Goal: Task Accomplishment & Management: Manage account settings

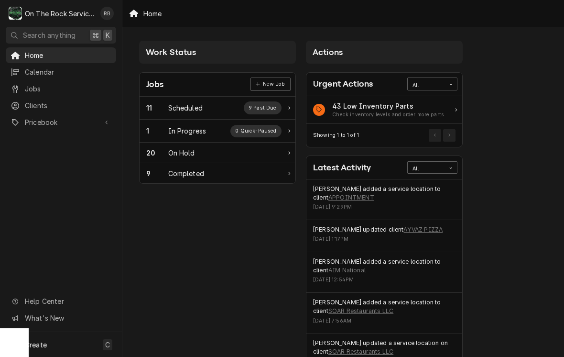
click at [188, 127] on div "In Progress" at bounding box center [187, 131] width 38 height 10
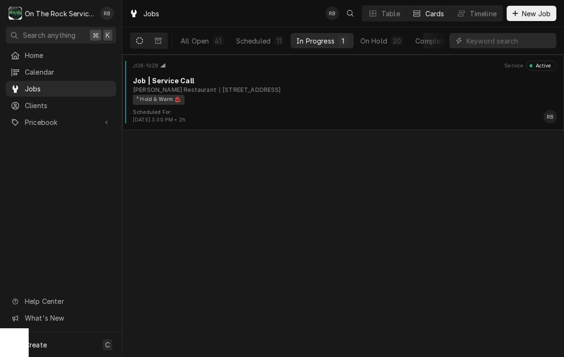
click at [280, 86] on div "1000 N Pine St Suite 33, Spartanburg, SC 29303" at bounding box center [250, 90] width 62 height 9
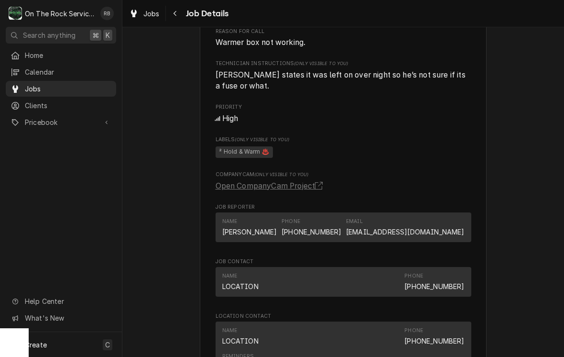
scroll to position [523, 0]
click at [306, 186] on link "Open CompanyCam Project" at bounding box center [271, 185] width 111 height 11
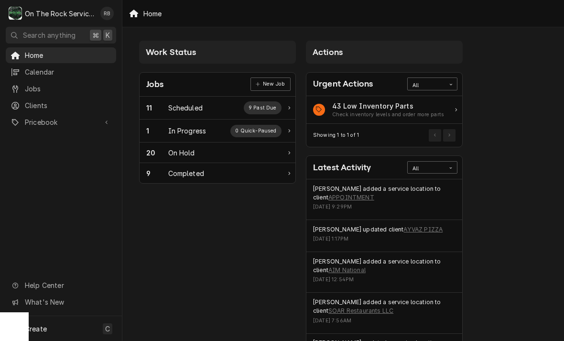
click at [174, 126] on div "In Progress" at bounding box center [187, 131] width 38 height 10
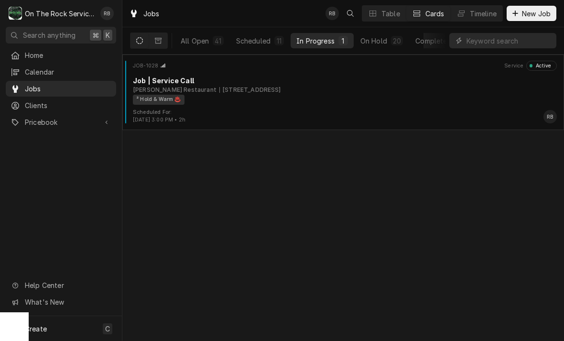
click at [274, 79] on div "Job | Service Call" at bounding box center [345, 81] width 424 height 10
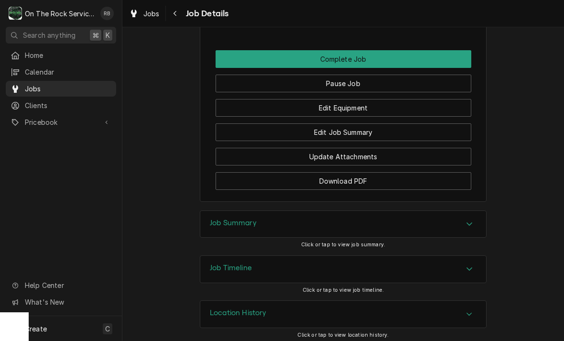
scroll to position [964, 0]
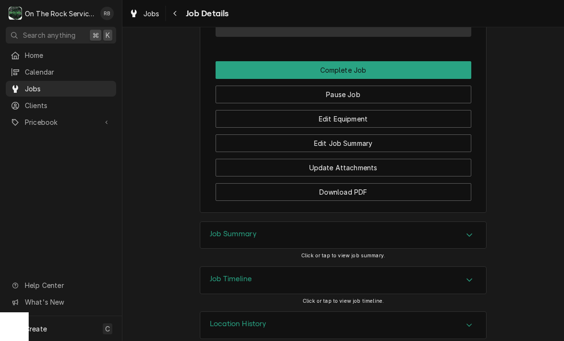
click at [366, 114] on button "Edit Equipment" at bounding box center [344, 119] width 256 height 18
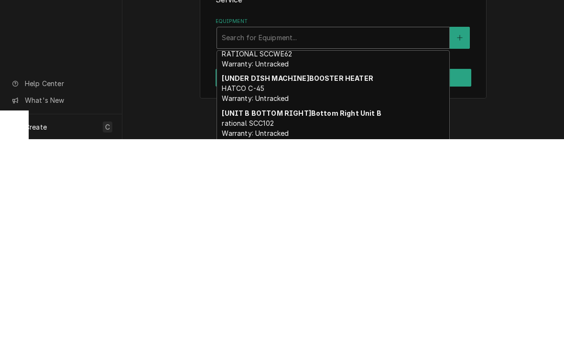
scroll to position [431, 0]
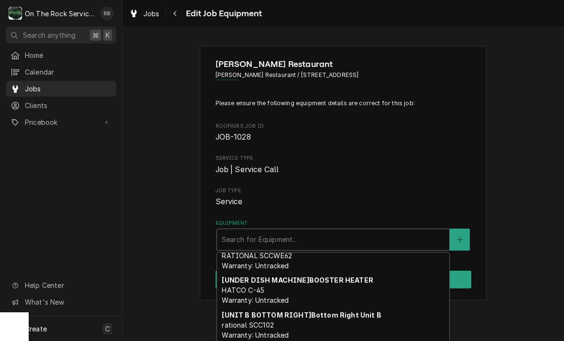
click at [520, 258] on div "Wade’s Restaurant Wade’s Restaurant / 1000 N Pine St Suite 33, Spartanburg, SC …" at bounding box center [343, 173] width 442 height 272
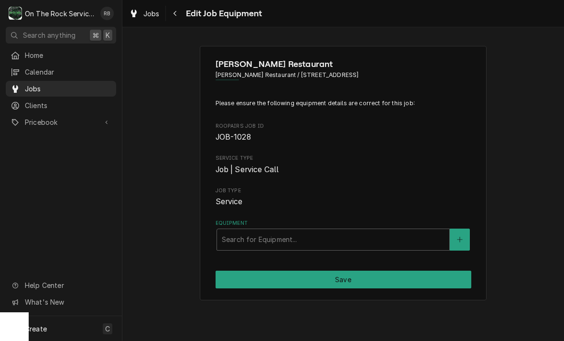
click at [463, 238] on icon "Create New Equipment" at bounding box center [460, 239] width 6 height 7
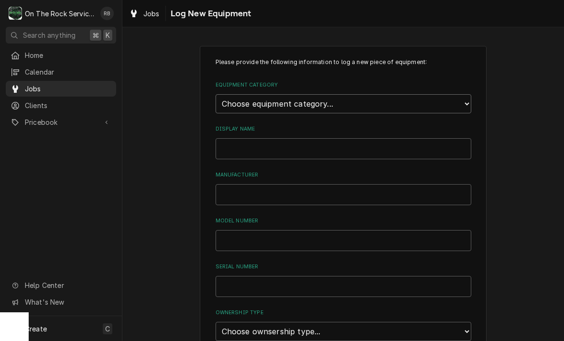
click at [461, 100] on select "Choose equipment category... Cooking Equipment Fryers Ice Machines Ovens and Ra…" at bounding box center [344, 103] width 256 height 19
select select "7"
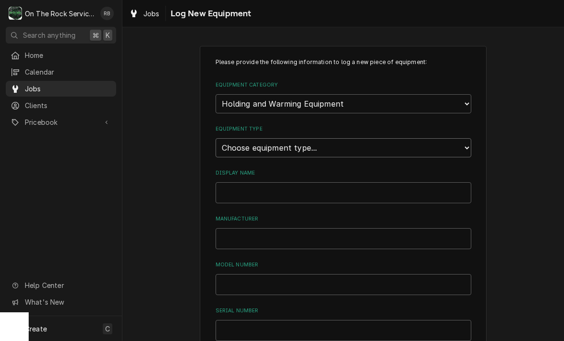
click at [464, 145] on select "Choose equipment type... Bun Warmer Dish and Tray Dispenser Display Cabinet Dra…" at bounding box center [344, 147] width 256 height 19
select select "61"
click at [246, 182] on input "Display Name" at bounding box center [344, 192] width 256 height 21
type input "Hot box"
click at [255, 228] on input "Manufacturer" at bounding box center [344, 238] width 256 height 21
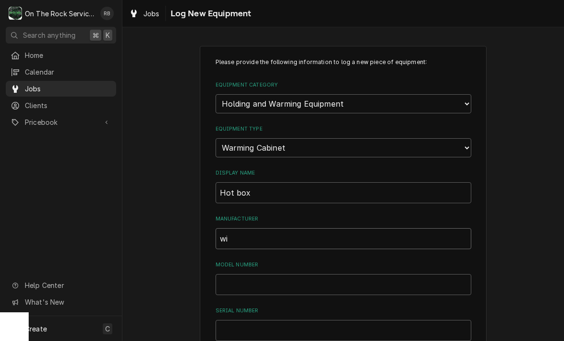
type input "w"
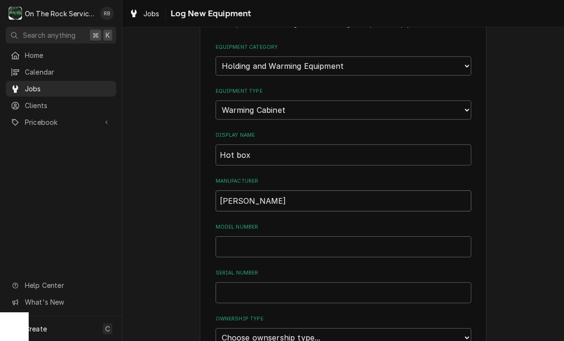
scroll to position [42, 0]
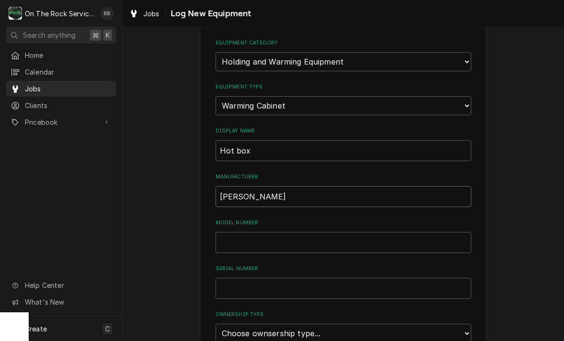
type input "Winston"
click at [235, 232] on input "Model Number" at bounding box center [344, 242] width 256 height 21
type input "HA4522JE"
click at [249, 278] on input "Serial Number" at bounding box center [344, 288] width 256 height 21
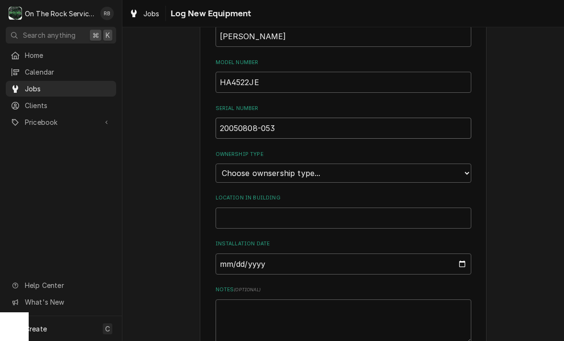
scroll to position [203, 0]
type input "20050808-053"
click at [255, 207] on input "Location in Building" at bounding box center [344, 217] width 256 height 21
type input "kitchen"
click at [278, 253] on input "Installation Date" at bounding box center [344, 263] width 256 height 21
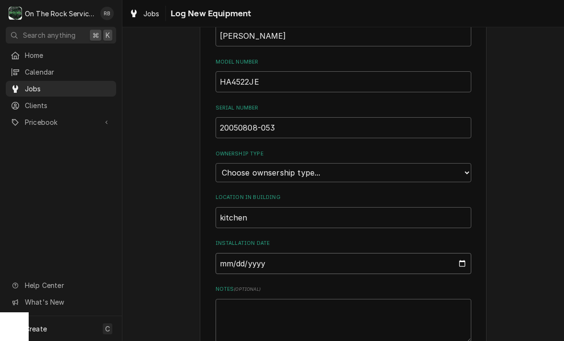
type input "2025-08-28"
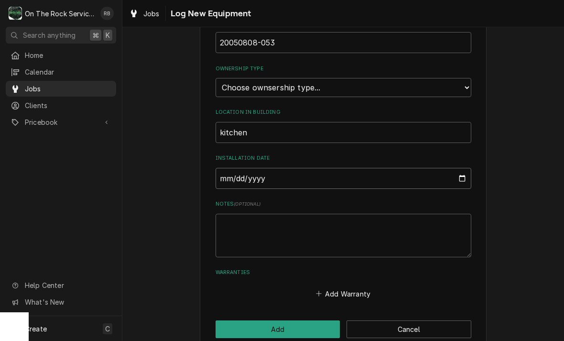
scroll to position [288, 0]
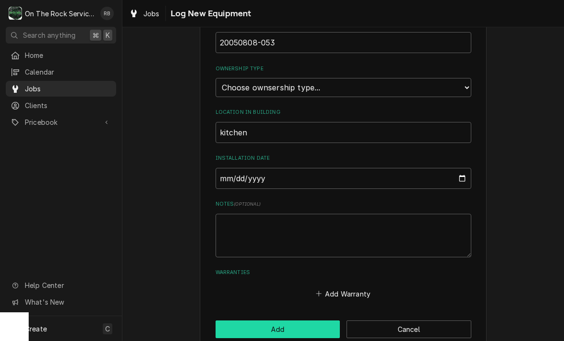
click at [291, 320] on button "Add" at bounding box center [278, 329] width 125 height 18
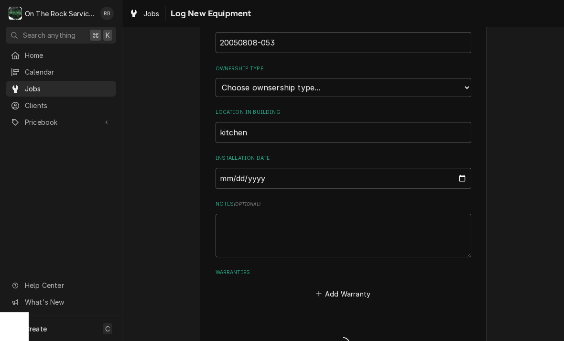
scroll to position [303, 0]
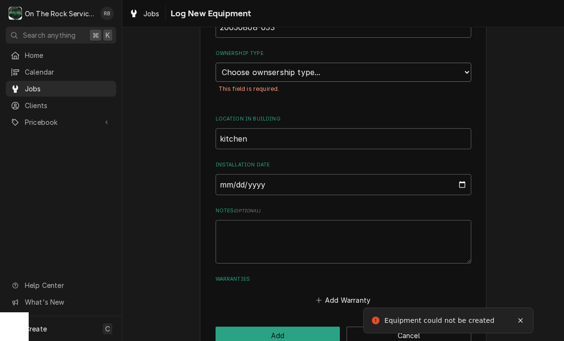
click at [465, 63] on select "Choose ownsership type... Unknown Owned Leased Rented" at bounding box center [344, 72] width 256 height 19
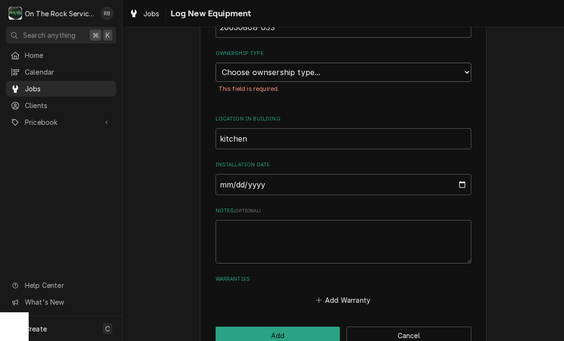
select select "1"
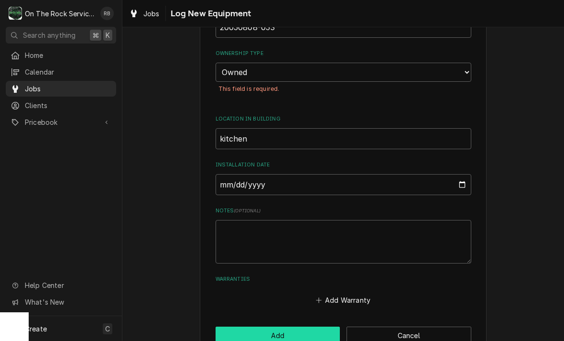
click at [300, 327] on button "Add" at bounding box center [278, 336] width 125 height 18
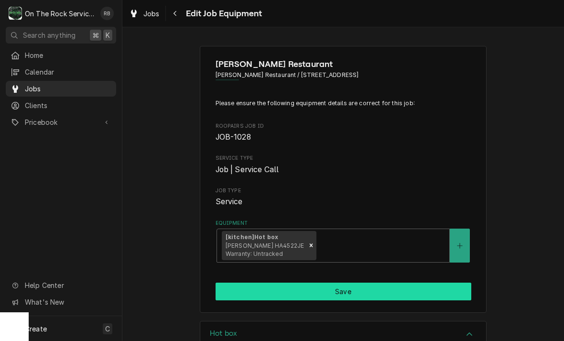
click at [399, 283] on button "Save" at bounding box center [344, 292] width 256 height 18
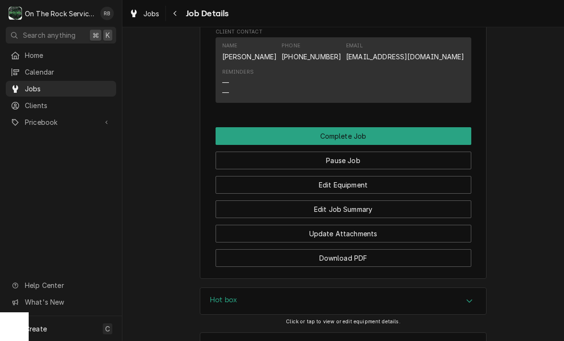
scroll to position [899, 0]
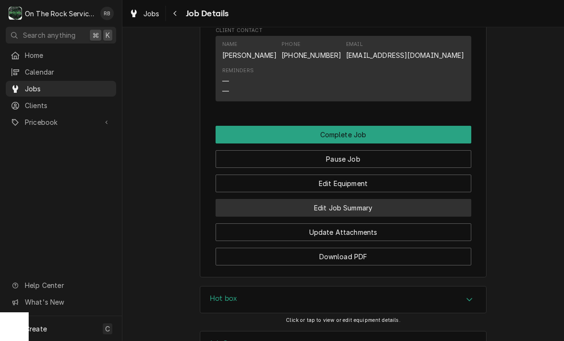
click at [374, 202] on button "Edit Job Summary" at bounding box center [344, 208] width 256 height 18
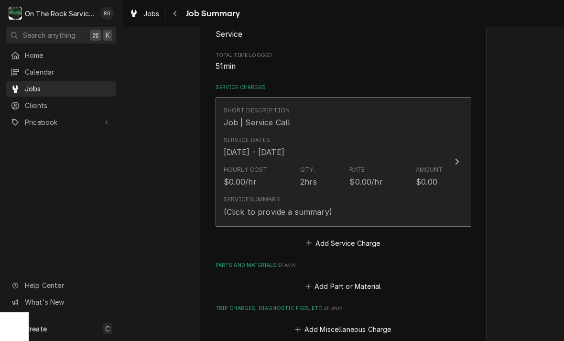
click at [452, 158] on div "Update Line Item" at bounding box center [457, 161] width 12 height 11
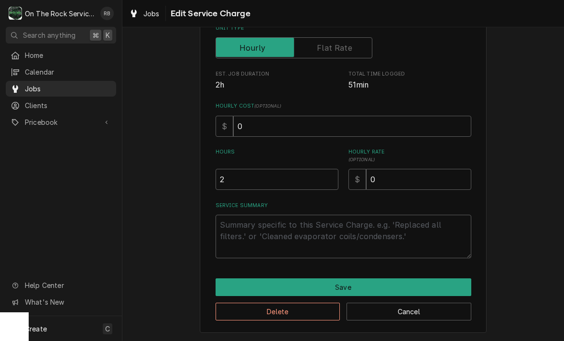
scroll to position [145, 0]
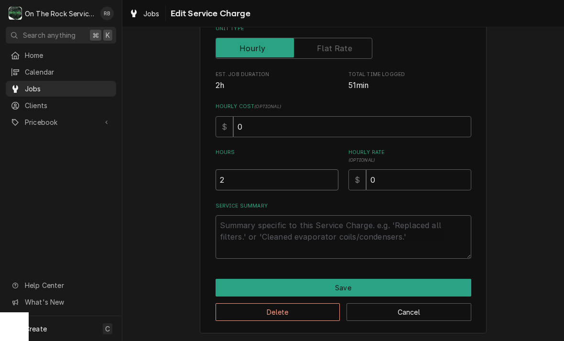
click at [241, 177] on input "2" at bounding box center [277, 179] width 123 height 21
type textarea "x"
type input "1"
click at [518, 163] on div "Use the fields below to edit this service charge Short Description Job | Servic…" at bounding box center [343, 117] width 442 height 450
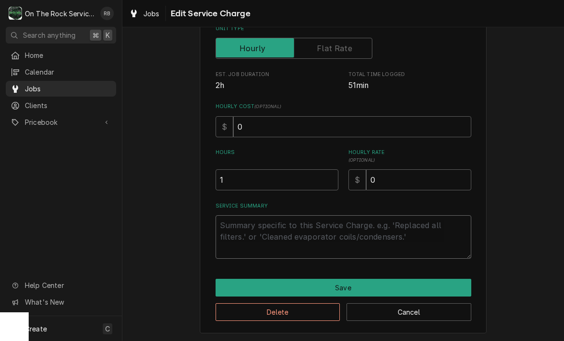
click at [238, 229] on textarea "Service Summary" at bounding box center [344, 237] width 256 height 44
type textarea "x"
type textarea "8"
type textarea "x"
type textarea "8-"
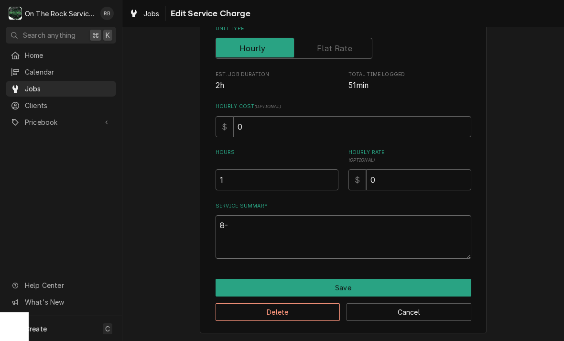
type textarea "x"
type textarea "8-2"
type textarea "x"
type textarea "8-28"
type textarea "x"
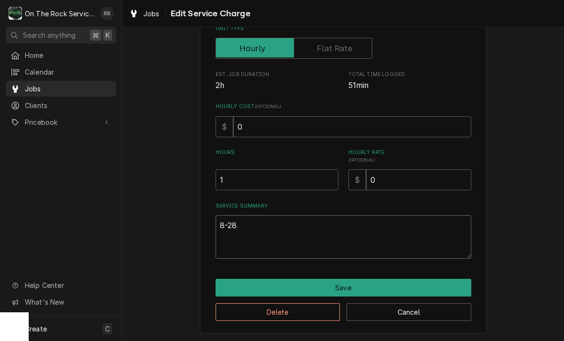
type textarea "8-28-"
type textarea "x"
type textarea "8-28-2"
type textarea "x"
type textarea "8-28-20"
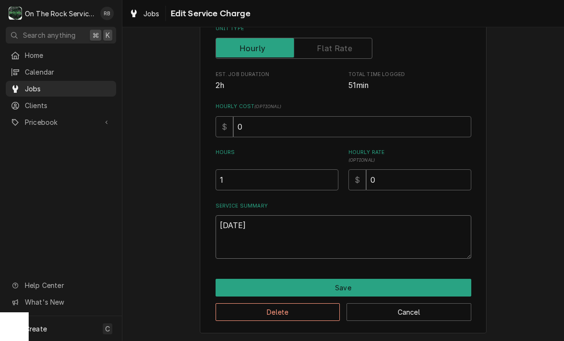
type textarea "x"
type textarea "8-28-202"
type textarea "x"
type textarea "8-28-2025"
type textarea "x"
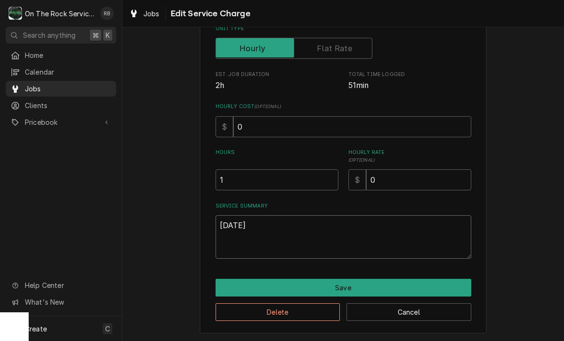
type textarea "8-28-2025"
type textarea "x"
type textarea "8-28-2025 R"
type textarea "x"
type textarea "8-28-2025 Ra"
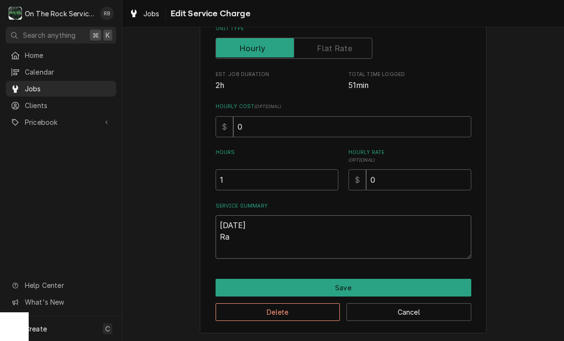
type textarea "x"
type textarea "8-28-2025 Ray"
type textarea "x"
type textarea "8-28-2025 Ray"
type textarea "x"
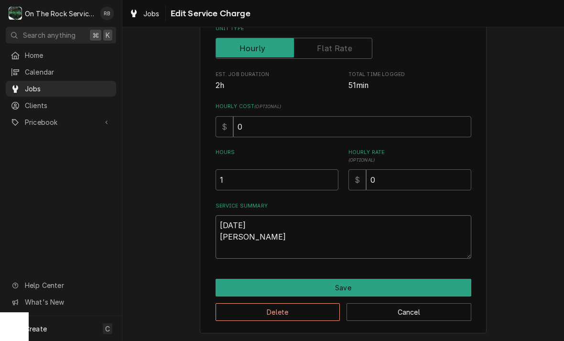
type textarea "8-28-2025 Ray p"
type textarea "x"
type textarea "8-28-2025 Ray pr"
type textarea "x"
type textarea "8-28-2025 Ray pro"
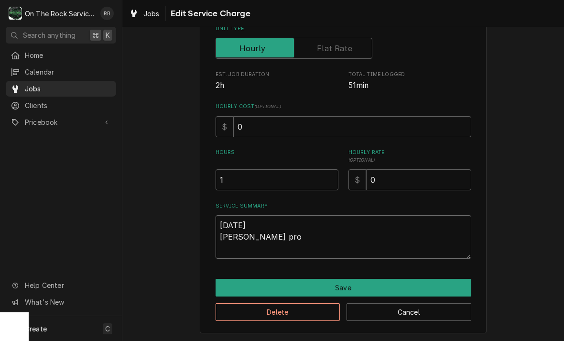
type textarea "x"
type textarea "8-28-2025 Ray prov"
type textarea "x"
type textarea "8-28-2025 Ray provi"
type textarea "x"
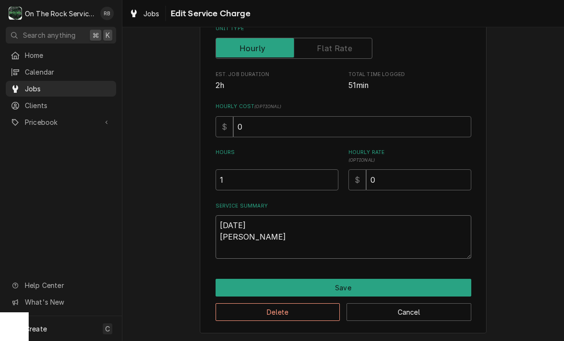
type textarea "8-28-2025 Ray provid"
type textarea "x"
type textarea "8-28-2025 Ray provide"
type textarea "x"
type textarea "8-28-2025 Ray provided"
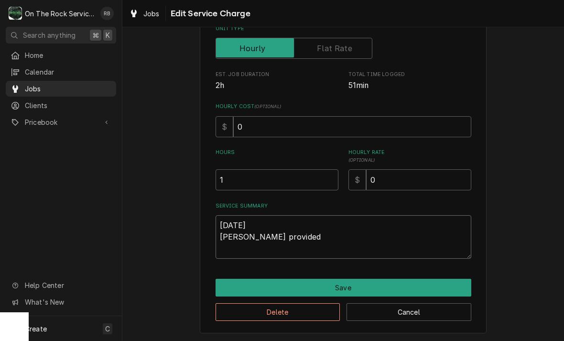
type textarea "x"
type textarea "8-28-2025 Ray provided"
type textarea "x"
type textarea "8-28-2025 Ray provided s"
type textarea "x"
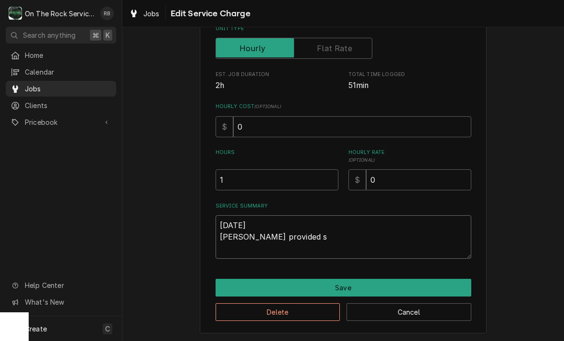
type textarea "8-28-2025 Ray provided se"
type textarea "x"
type textarea "8-28-2025 Ray provided serv"
type textarea "x"
type textarea "8-28-2025 Ray provided servi"
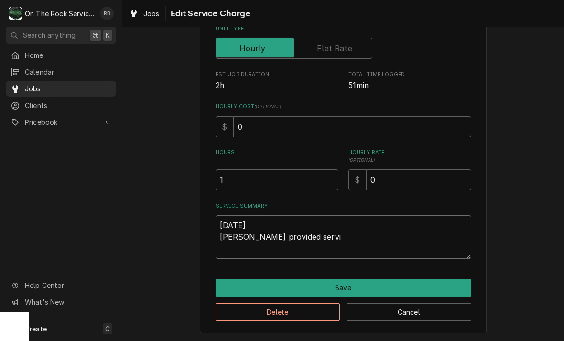
type textarea "x"
type textarea "8-28-2025 Ray provided servic"
type textarea "x"
type textarea "8-28-2025 Ray provided service"
type textarea "x"
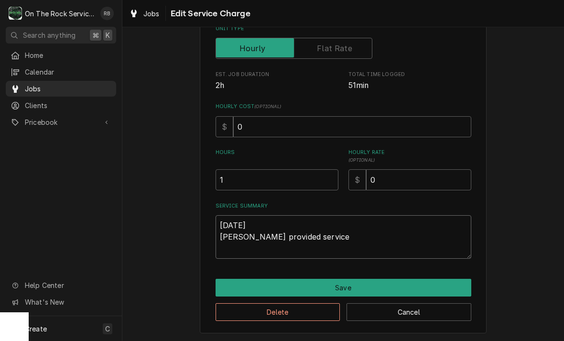
type textarea "8-28-2025 Ray provided service"
type textarea "x"
type textarea "8-28-2025 Ray provided service p"
type textarea "x"
type textarea "8-28-2025 Ray provided service pa"
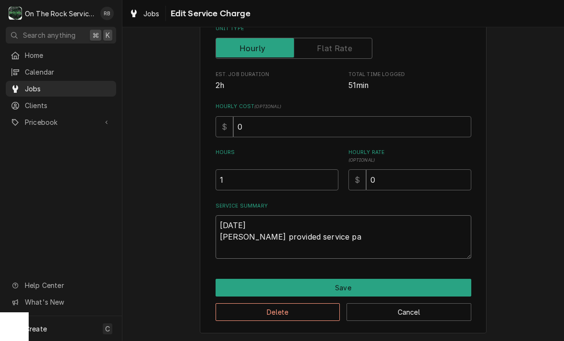
type textarea "x"
type textarea "8-28-2025 Ray provided service par"
type textarea "x"
type textarea "8-28-2025 Ray provided service part"
type textarea "x"
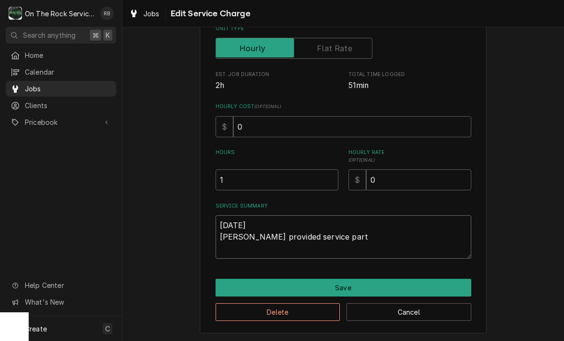
type textarea "8-28-2025 Ray provided service parts"
type textarea "x"
type textarea "8-28-2025 Ray provided service parts"
type textarea "x"
type textarea "8-28-2025 Ray provided service parts a"
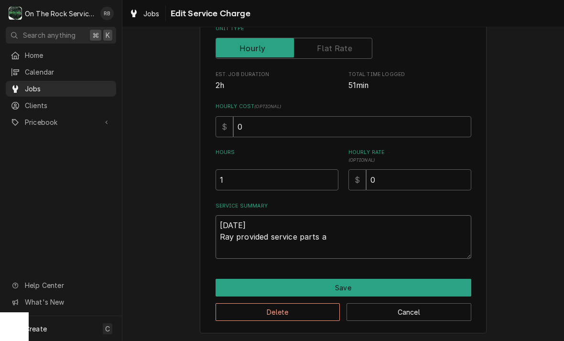
type textarea "x"
type textarea "8-28-2025 Ray provided service parts an"
type textarea "x"
type textarea "8-28-2025 Ray provided service parts and"
type textarea "x"
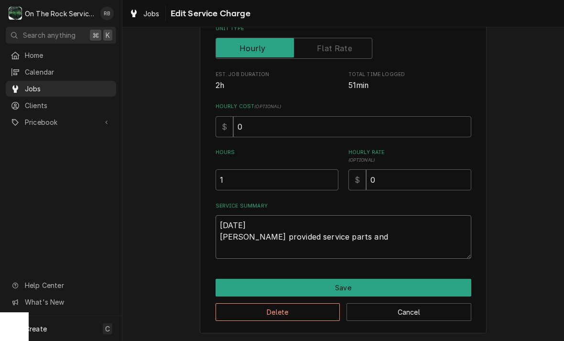
type textarea "8-28-2025 Ray provided service parts and"
type textarea "x"
type textarea "8-28-2025 Ray provided service parts and l"
type textarea "x"
type textarea "8-28-2025 Ray provided service parts and la"
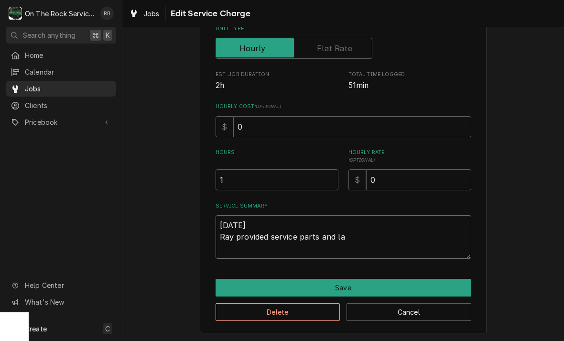
type textarea "x"
type textarea "8-28-2025 Ray provided service parts and lab"
type textarea "x"
type textarea "8-28-2025 Ray provided service parts and labo"
type textarea "x"
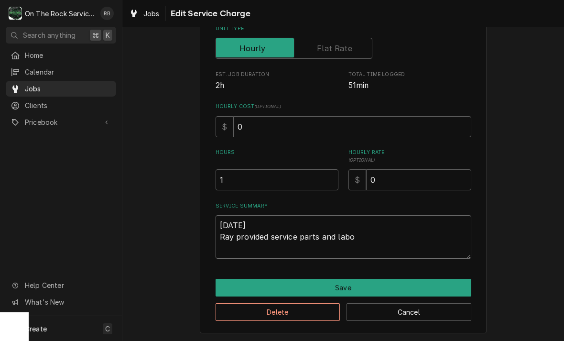
type textarea "8-28-2025 Ray provided service parts and labor"
type textarea "x"
type textarea "8-28-2025 Ray provided service parts and labor"
type textarea "x"
type textarea "8-28-2025 Ray provided service parts and labor t"
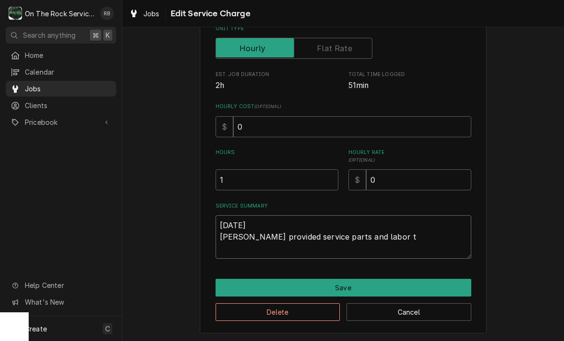
type textarea "x"
type textarea "8-28-2025 Ray provided service parts and labor to"
type textarea "x"
type textarea "8-28-2025 Ray provided service parts and labor to"
type textarea "x"
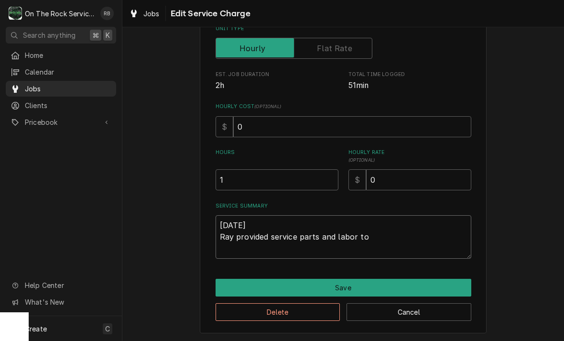
type textarea "8-28-2025 Ray provided service parts and labor to d"
type textarea "x"
type textarea "8-28-2025 Ray provided service parts and labor to di"
type textarea "x"
type textarea "8-28-2025 Ray provided service parts and labor to dia"
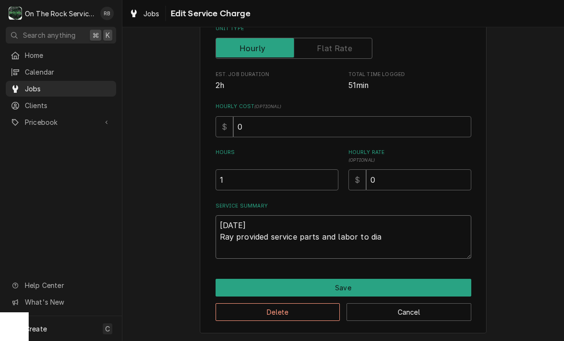
type textarea "x"
type textarea "8-28-2025 Ray provided service parts and labor to diagnose"
type textarea "x"
type textarea "8-28-2025 Ray provided service parts and labor to diagnose"
type textarea "x"
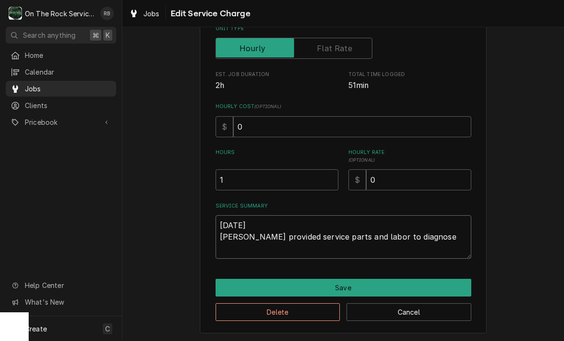
type textarea "8-28-2025 Ray provided service parts and labor to diagnose t"
type textarea "x"
type textarea "8-28-2025 Ray provided service parts and labor to diagnose th"
type textarea "x"
type textarea "8-28-2025 Ray provided service parts and labor to diagnose the"
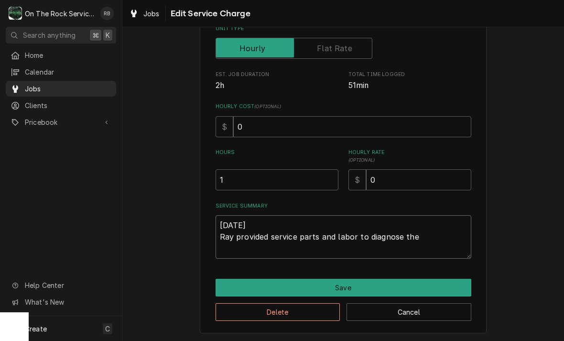
type textarea "x"
type textarea "8-28-2025 Ray provided service parts and labor to diagnose the"
type textarea "x"
type textarea "8-28-2025 Ray provided service parts and labor to diagnose the h"
type textarea "x"
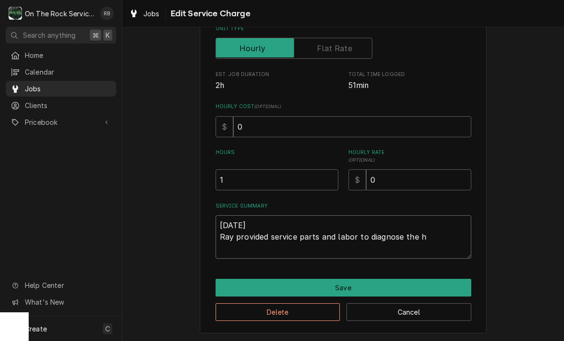
type textarea "8-28-2025 Ray provided service parts and labor to diagnose the ho"
type textarea "x"
type textarea "8-28-2025 Ray provided service parts and labor to diagnose the hot"
type textarea "x"
type textarea "8-28-2025 Ray provided service parts and labor to diagnose the hot"
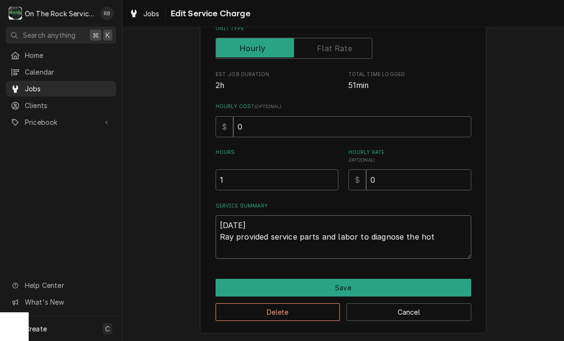
type textarea "x"
type textarea "8-28-2025 Ray provided service parts and labor to diagnose the hot b"
type textarea "x"
type textarea "8-28-2025 Ray provided service parts and labor to diagnose the hot bo"
type textarea "x"
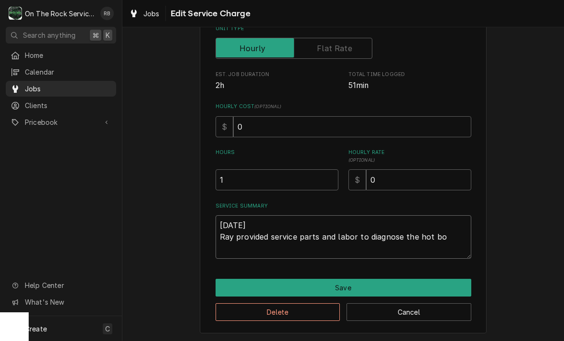
type textarea "8-28-2025 Ray provided service parts and labor to diagnose the hot box"
type textarea "x"
type textarea "8-28-2025 Ray provided service parts and labor to diagnose the hot box."
type textarea "x"
type textarea "8-28-2025 Ray provided service parts and labor to diagnose the hot box."
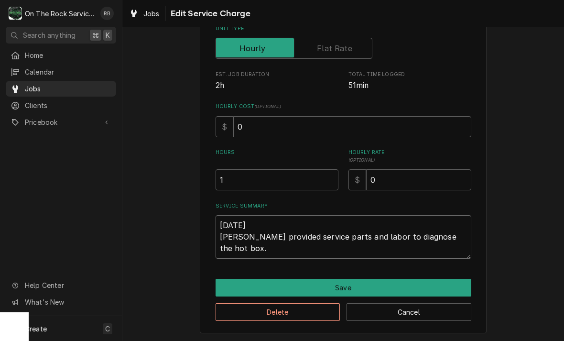
type textarea "x"
type textarea "8-28-2025 Ray provided service parts and labor to diagnose the hot box. T"
type textarea "x"
type textarea "8-28-2025 Ray provided service parts and labor to diagnose the hot box. Te"
type textarea "x"
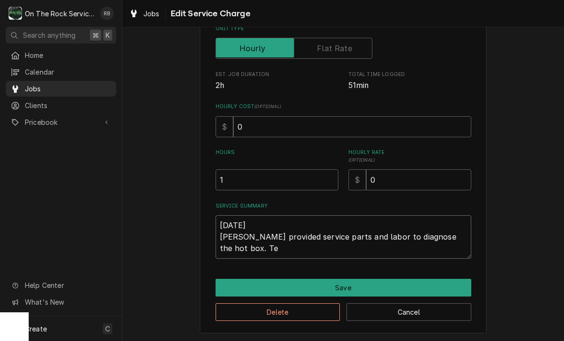
type textarea "8-28-2025 Ray provided service parts and labor to diagnose the hot box. Tec"
type textarea "x"
type textarea "8-28-2025 Ray provided service parts and labor to diagnose the hot box. Tech"
type textarea "x"
type textarea "8-28-2025 Ray provided service parts and labor to diagnose the hot box. Tech"
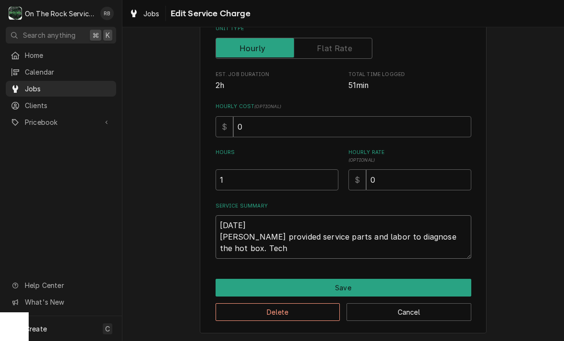
type textarea "x"
type textarea "8-28-2025 Ray provided service parts and labor to diagnose the hot box. Tech f"
type textarea "x"
type textarea "8-28-2025 Ray provided service parts and labor to diagnose the hot box. Tech fo"
type textarea "x"
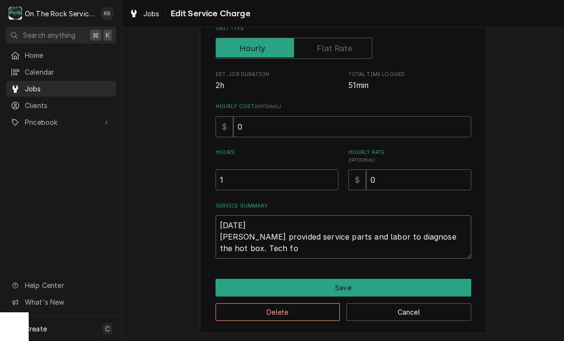
type textarea "8-28-2025 Ray provided service parts and labor to diagnose the hot box. Tech fou"
type textarea "x"
type textarea "8-28-2025 Ray provided service parts and labor to diagnose the hot box. Tech fo…"
type textarea "x"
type textarea "8-28-2025 Ray provided service parts and labor to diagnose the hot box. Tech fo…"
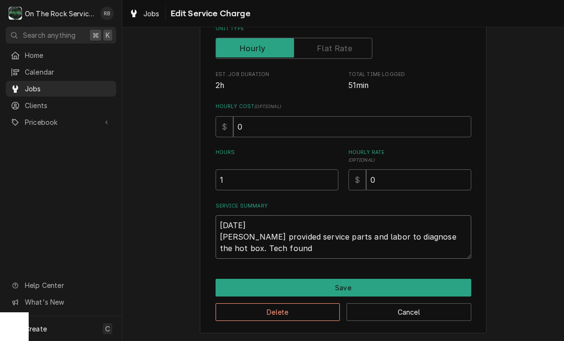
type textarea "x"
type textarea "8-28-2025 Ray provided service parts and labor to diagnose the hot box. Tech fo…"
type textarea "x"
type textarea "8-28-2025 Ray provided service parts and labor to diagnose the hot box. Tech fo…"
type textarea "x"
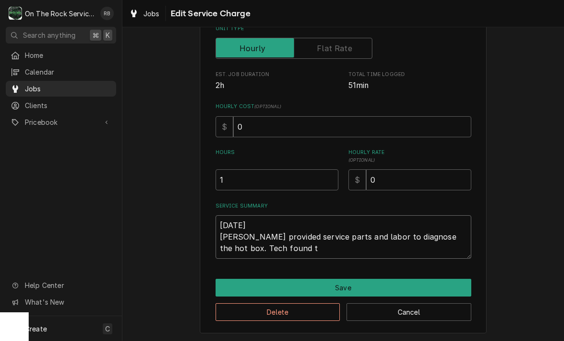
type textarea "8-28-2025 Ray provided service parts and labor to diagnose the hot box. Tech fo…"
type textarea "x"
type textarea "8-28-2025 Ray provided service parts and labor to diagnose the hot box. Tech fo…"
type textarea "x"
type textarea "8-28-2025 Ray provided service parts and labor to diagnose the hot box. Tech fo…"
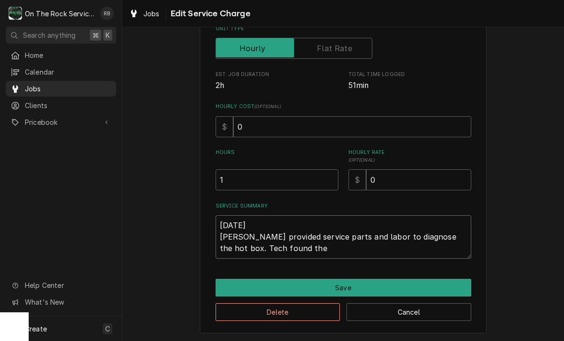
type textarea "x"
type textarea "8-28-2025 Ray provided service parts and labor to diagnose the hot box. Tech fo…"
type textarea "x"
type textarea "8-28-2025 Ray provided service parts and labor to diagnose the hot box. Tech fo…"
type textarea "x"
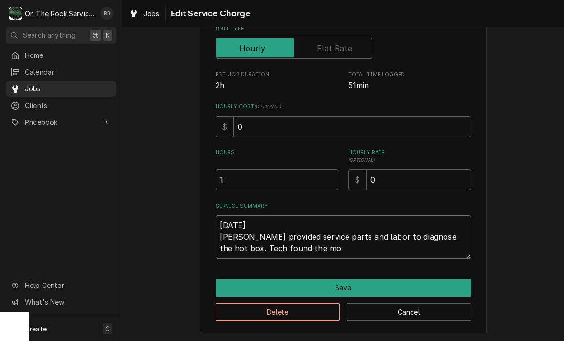
type textarea "8-28-2025 Ray provided service parts and labor to diagnose the hot box. Tech fo…"
type textarea "x"
type textarea "8-28-2025 Ray provided service parts and labor to diagnose the hot box. Tech fo…"
type textarea "x"
type textarea "8-28-2025 Ray provided service parts and labor to diagnose the hot box. Tech fo…"
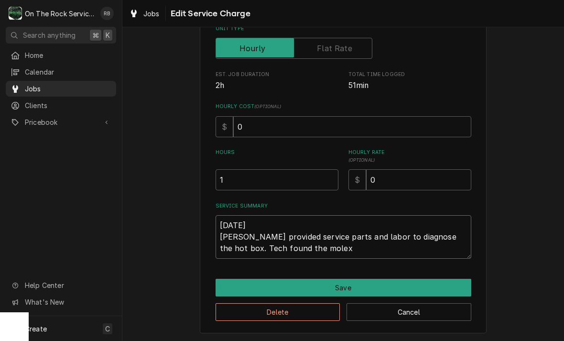
type textarea "x"
type textarea "8-28-2025 Ray provided service parts and labor to diagnose the hot box. Tech fo…"
type textarea "x"
type textarea "8-28-2025 Ray provided service parts and labor to diagnose the hot box. Tech fo…"
type textarea "x"
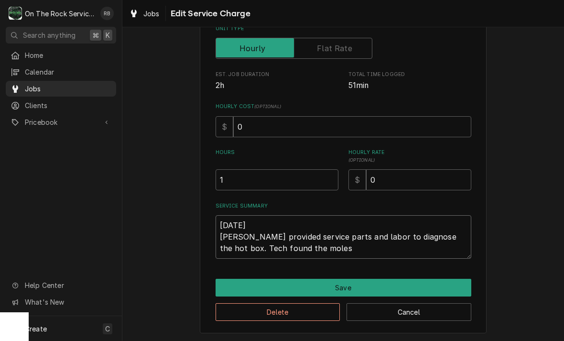
type textarea "8-28-2025 Ray provided service parts and labor to diagnose the hot box. Tech fo…"
type textarea "x"
type textarea "8-28-2025 Ray provided service parts and labor to diagnose the hot box. Tech fo…"
type textarea "x"
type textarea "8-28-2025 Ray provided service parts and labor to diagnose the hot box. Tech fo…"
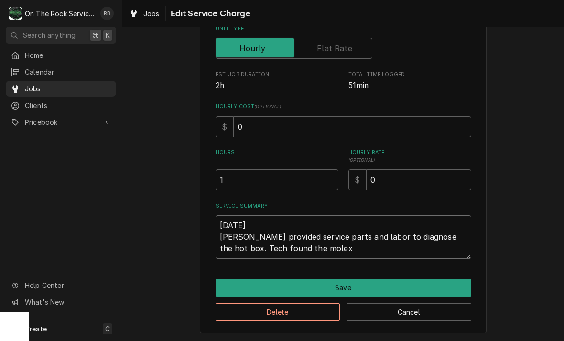
type textarea "x"
type textarea "8-28-2025 Ray provided service parts and labor to diagnose the hot box. Tech fo…"
type textarea "x"
type textarea "8-28-2025 Ray provided service parts and labor to diagnose the hot box. Tech fo…"
type textarea "x"
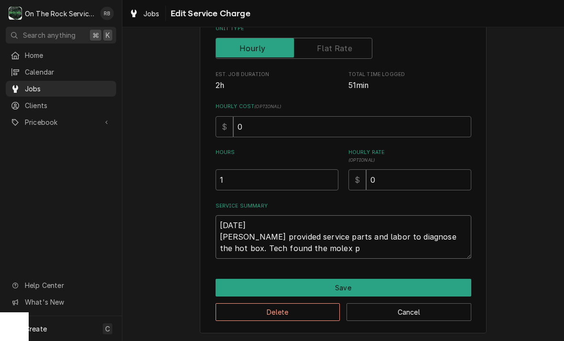
type textarea "8-28-2025 Ray provided service parts and labor to diagnose the hot box. Tech fo…"
type textarea "x"
type textarea "8-28-2025 Ray provided service parts and labor to diagnose the hot box. Tech fo…"
type textarea "x"
type textarea "8-28-2025 Ray provided service parts and labor to diagnose the hot box. Tech fo…"
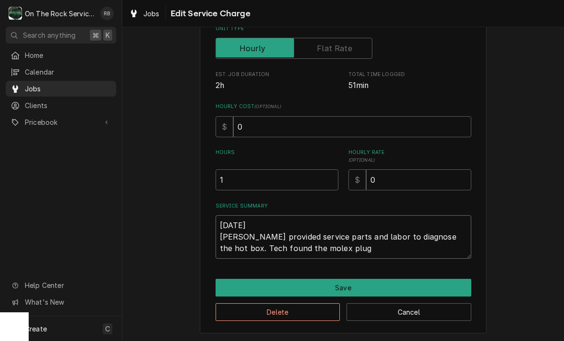
type textarea "x"
type textarea "8-28-2025 Ray provided service parts and labor to diagnose the hot box. Tech fo…"
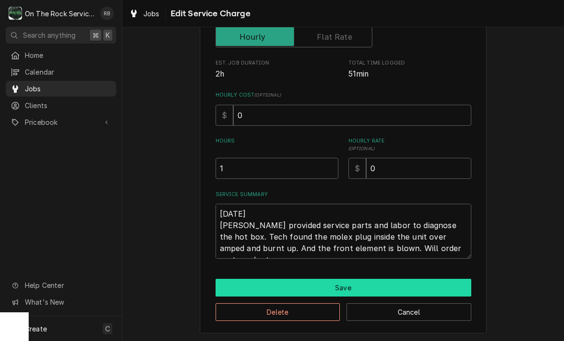
click at [431, 282] on button "Save" at bounding box center [344, 288] width 256 height 18
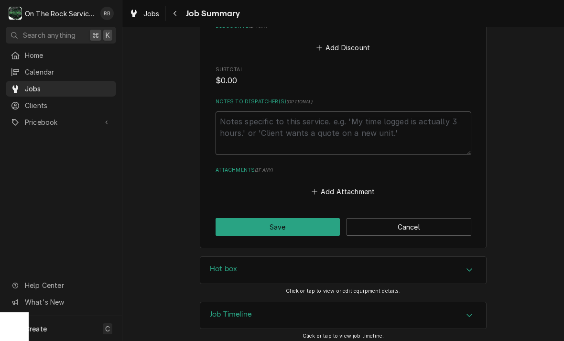
scroll to position [547, 0]
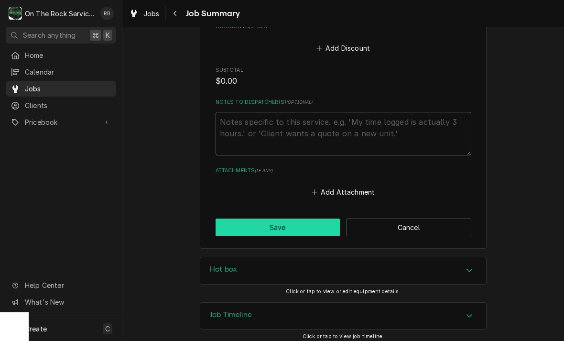
click at [285, 221] on button "Save" at bounding box center [278, 228] width 125 height 18
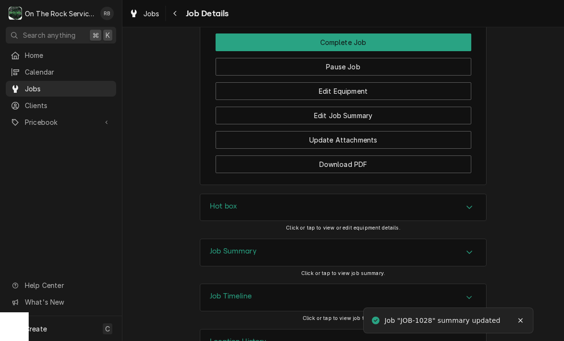
scroll to position [1105, 0]
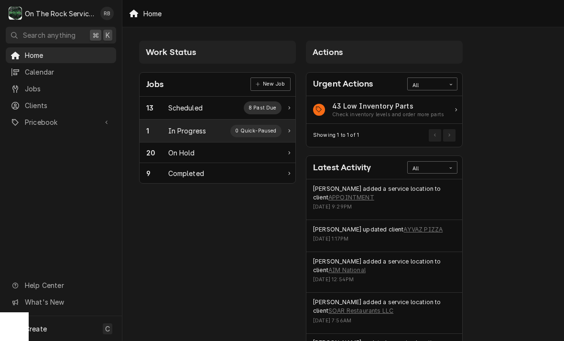
click at [188, 130] on div "In Progress" at bounding box center [187, 131] width 38 height 10
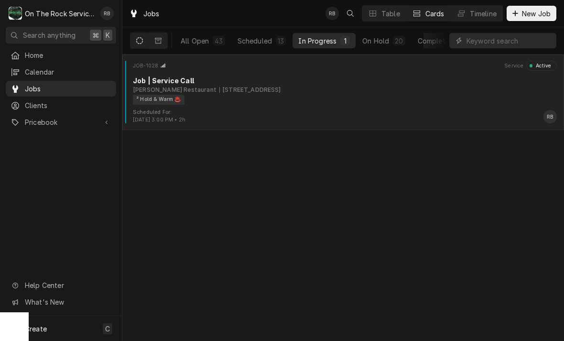
click at [367, 100] on div "² Hold & Warm ♨️" at bounding box center [341, 100] width 417 height 10
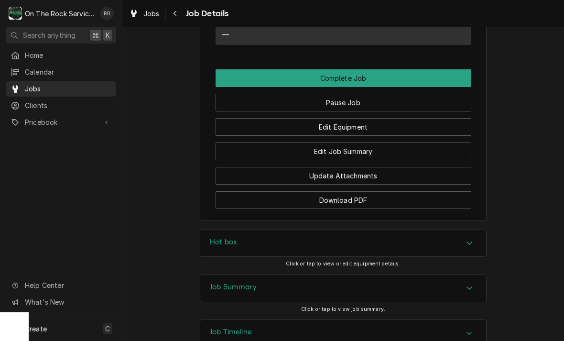
scroll to position [1070, 0]
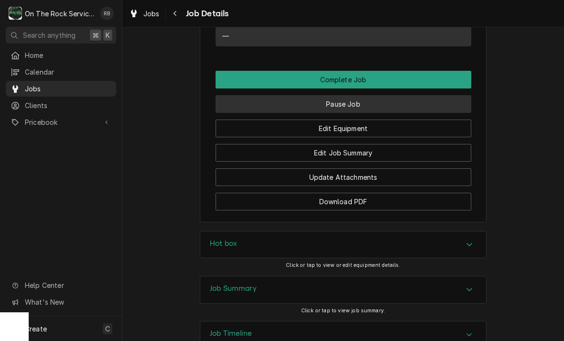
click at [369, 97] on button "Pause Job" at bounding box center [344, 104] width 256 height 18
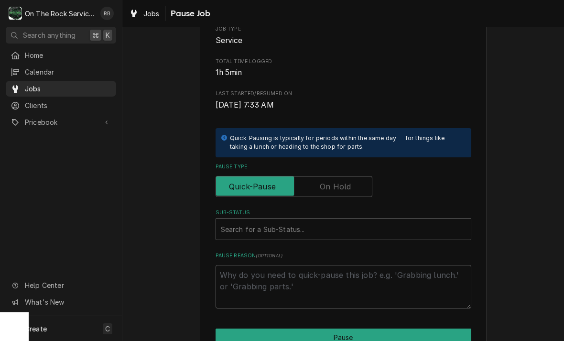
scroll to position [146, 0]
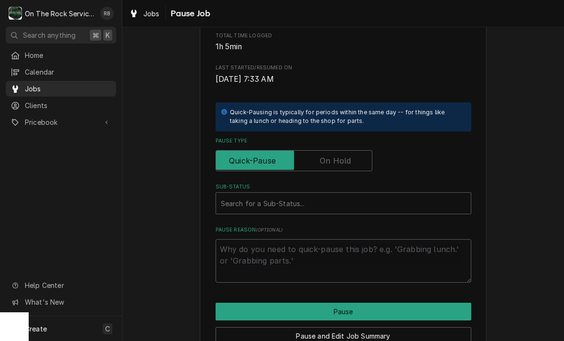
click at [362, 152] on input "Pause Type" at bounding box center [294, 160] width 148 height 21
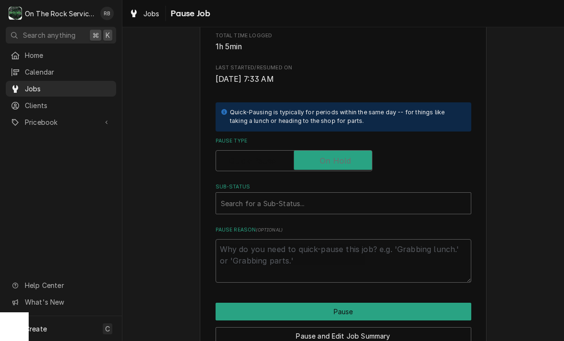
checkbox input "true"
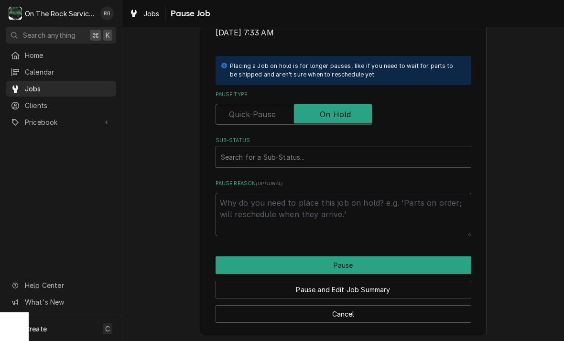
scroll to position [192, 0]
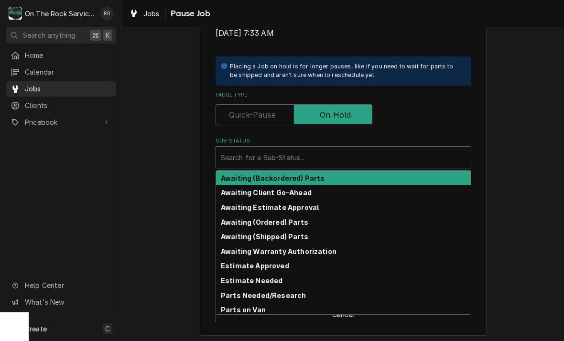
click at [283, 295] on strong "Parts Needed/Research" at bounding box center [263, 295] width 85 height 8
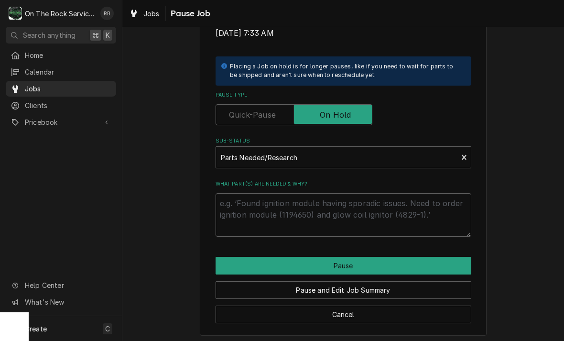
scroll to position [181, 0]
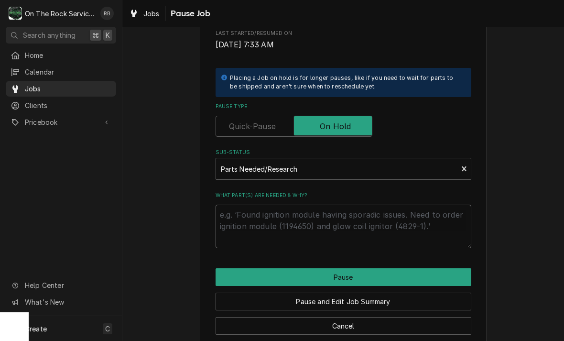
click at [264, 218] on textarea "What part(s) are needed & why?" at bounding box center [344, 227] width 256 height 44
type textarea "x"
type textarea "W"
type textarea "x"
type textarea "Wi"
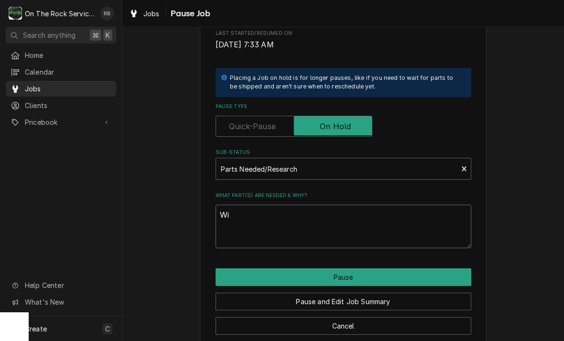
type textarea "x"
type textarea "Wir"
type textarea "x"
type textarea "Wire"
type textarea "x"
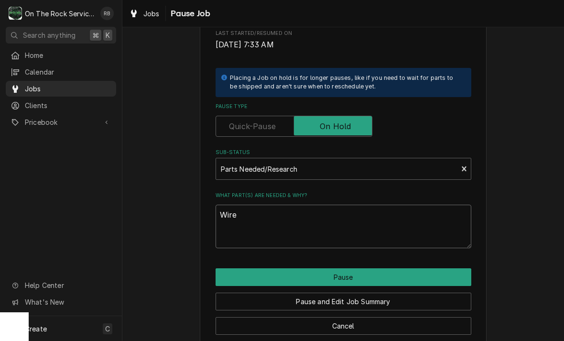
type textarea "Wire"
type textarea "x"
type textarea "Wire h"
type textarea "x"
type textarea "Wire ha"
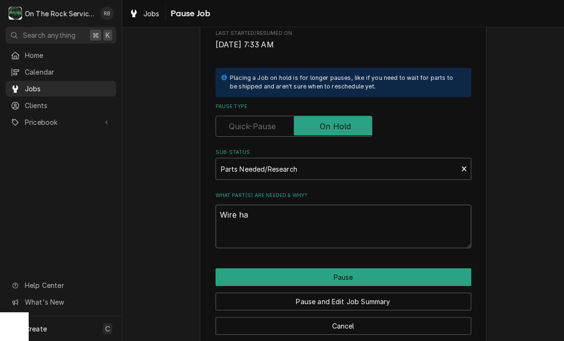
type textarea "x"
type textarea "Wire har"
type textarea "x"
type textarea "Wire harn"
type textarea "x"
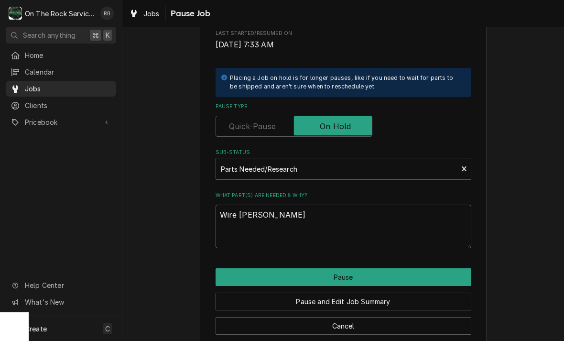
type textarea "Wire harne"
type textarea "x"
type textarea "Wire harnes"
type textarea "x"
type textarea "Wire harness"
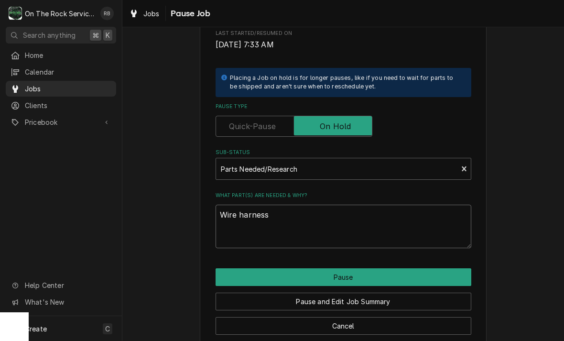
type textarea "x"
type textarea "Wire harness,"
type textarea "x"
type textarea "Wire harness,"
type textarea "x"
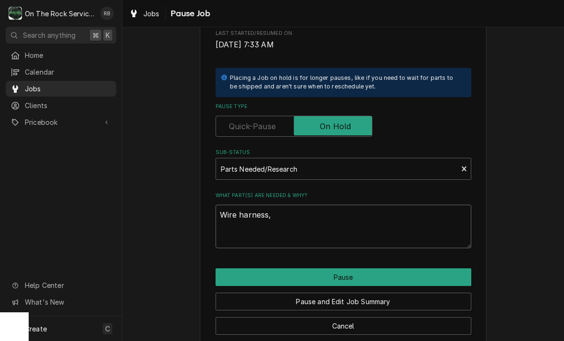
type textarea "Wire harness, e"
type textarea "x"
type textarea "Wire harness, el"
type textarea "x"
type textarea "Wire harness, ele"
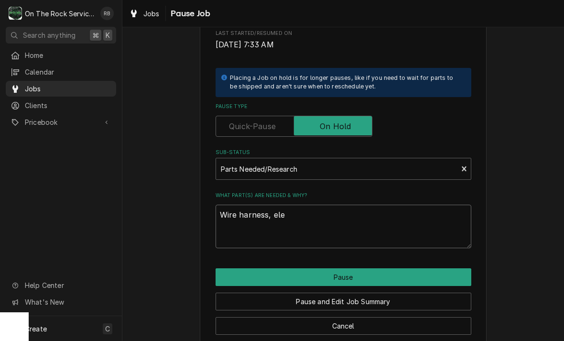
type textarea "x"
type textarea "Wire harness, elem"
type textarea "x"
type textarea "Wire harness, eleme"
type textarea "x"
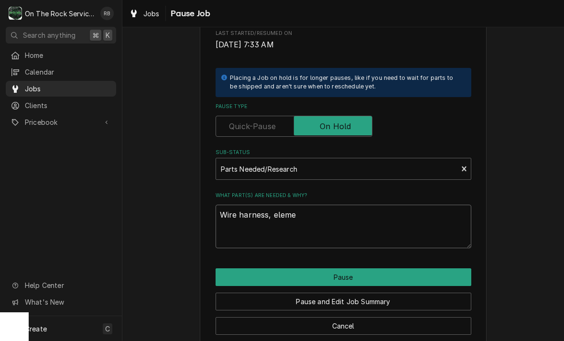
type textarea "Wire harness, elemen"
type textarea "x"
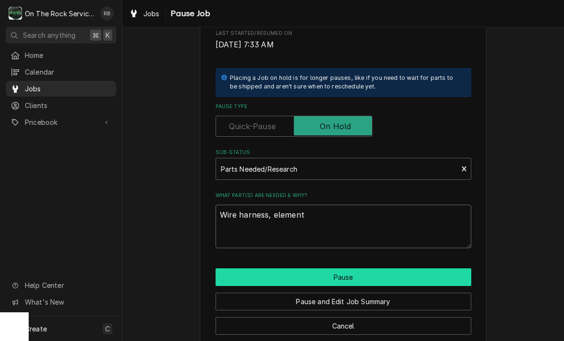
type textarea "Wire harness, element"
click at [445, 268] on button "Pause" at bounding box center [344, 277] width 256 height 18
type textarea "x"
